Goal: Navigation & Orientation: Find specific page/section

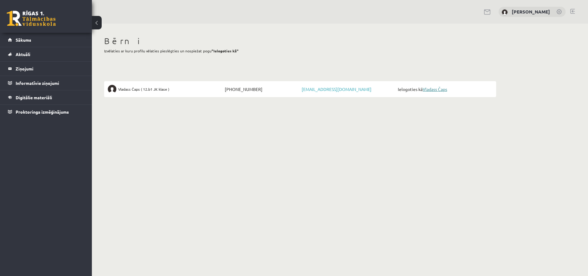
click at [441, 91] on link "Vladass Čaps" at bounding box center [434, 89] width 24 height 6
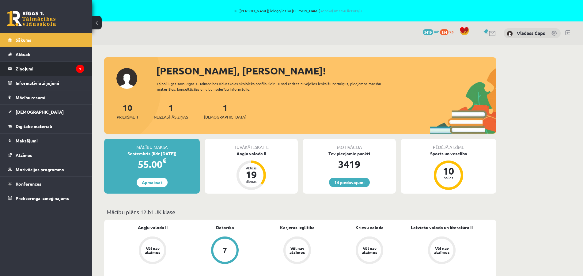
click at [17, 66] on legend "Ziņojumi 1" at bounding box center [50, 69] width 69 height 14
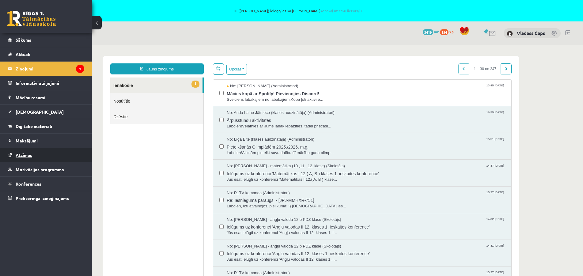
click at [20, 157] on span "Atzīmes" at bounding box center [24, 155] width 17 height 6
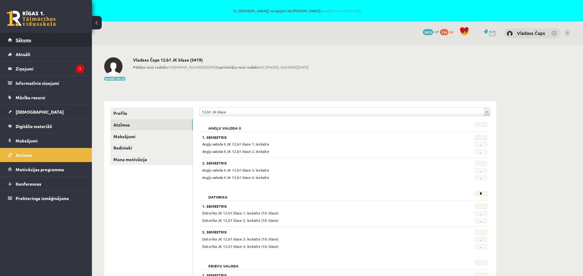
click at [23, 42] on span "Sākums" at bounding box center [24, 40] width 16 height 6
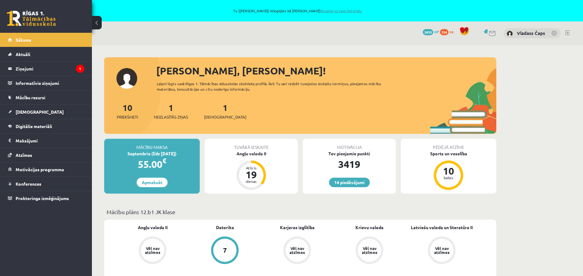
click at [346, 12] on link "Atpakaļ uz savu lietotāju" at bounding box center [340, 10] width 41 height 5
